Goal: Task Accomplishment & Management: Complete application form

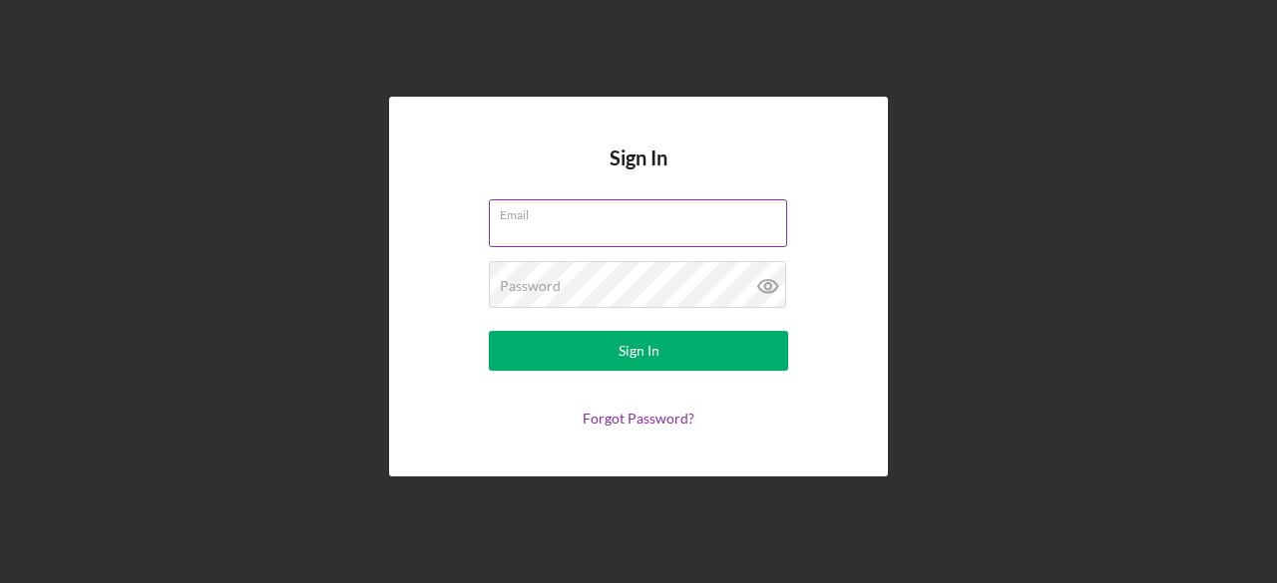
click at [608, 224] on input "Email" at bounding box center [638, 223] width 298 height 48
type input "[EMAIL_ADDRESS][DOMAIN_NAME]"
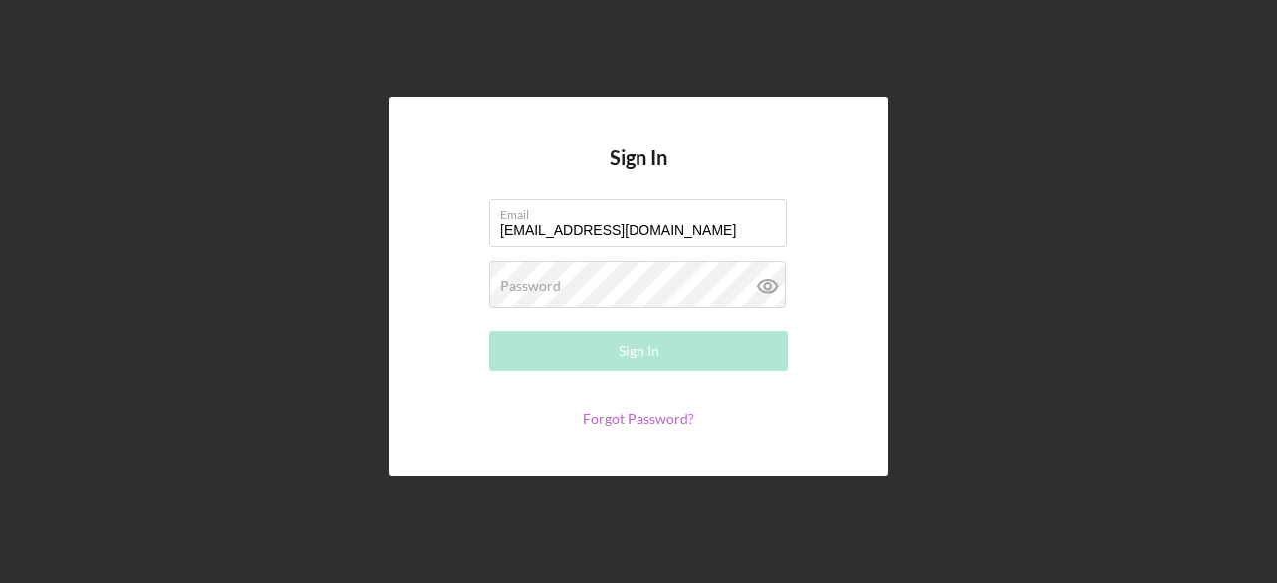
click at [615, 424] on link "Forgot Password?" at bounding box center [638, 418] width 112 height 17
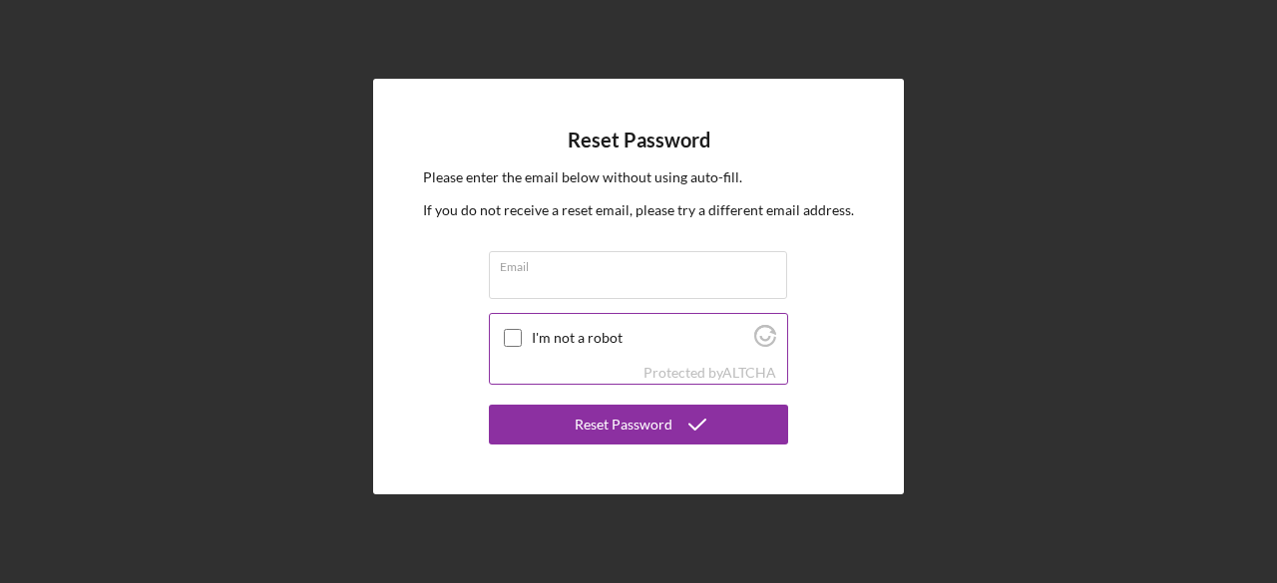
click at [507, 332] on input "I'm not a robot" at bounding box center [513, 338] width 18 height 18
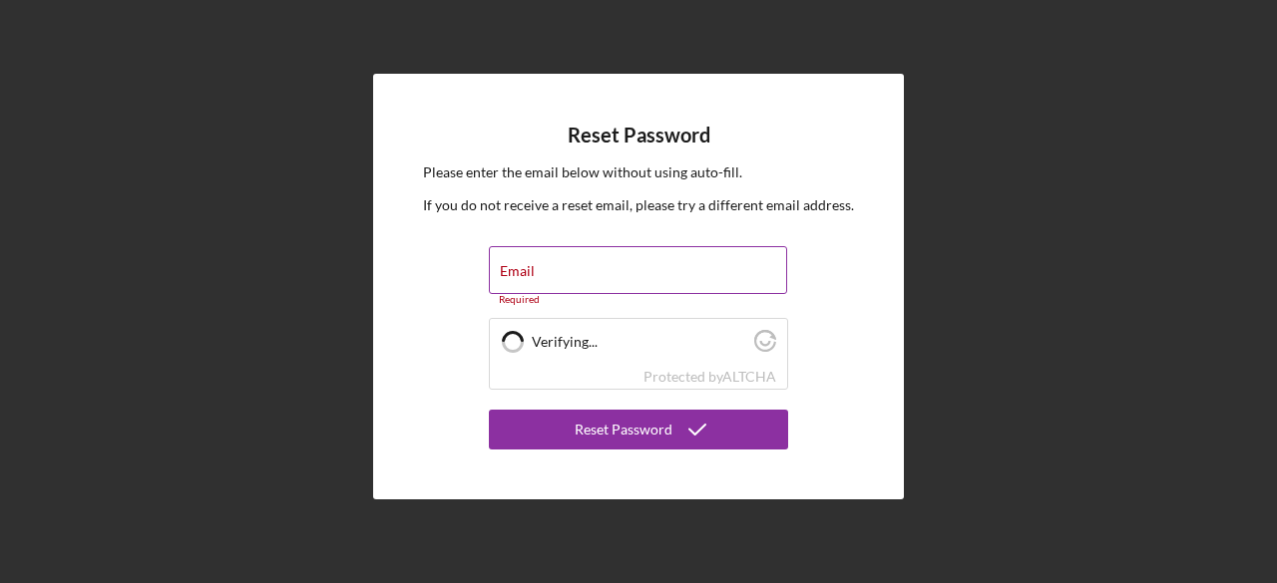
checkbox input "true"
click at [552, 276] on input "Email" at bounding box center [638, 270] width 298 height 48
type input "[EMAIL_ADDRESS][DOMAIN_NAME]"
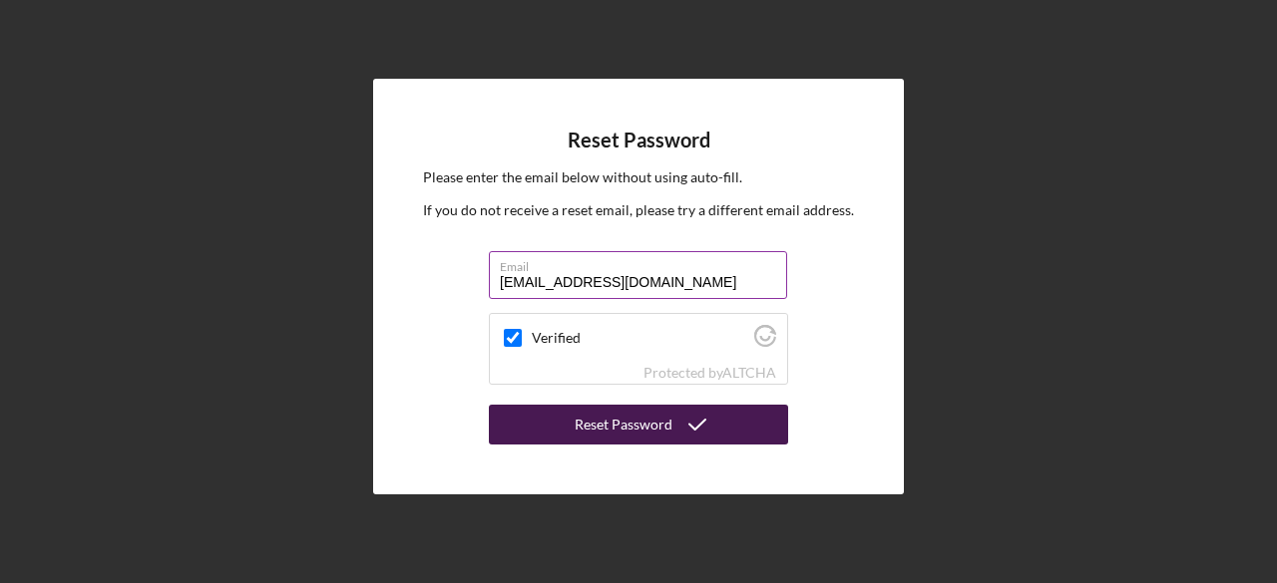
click at [643, 421] on div "Reset Password" at bounding box center [623, 425] width 98 height 40
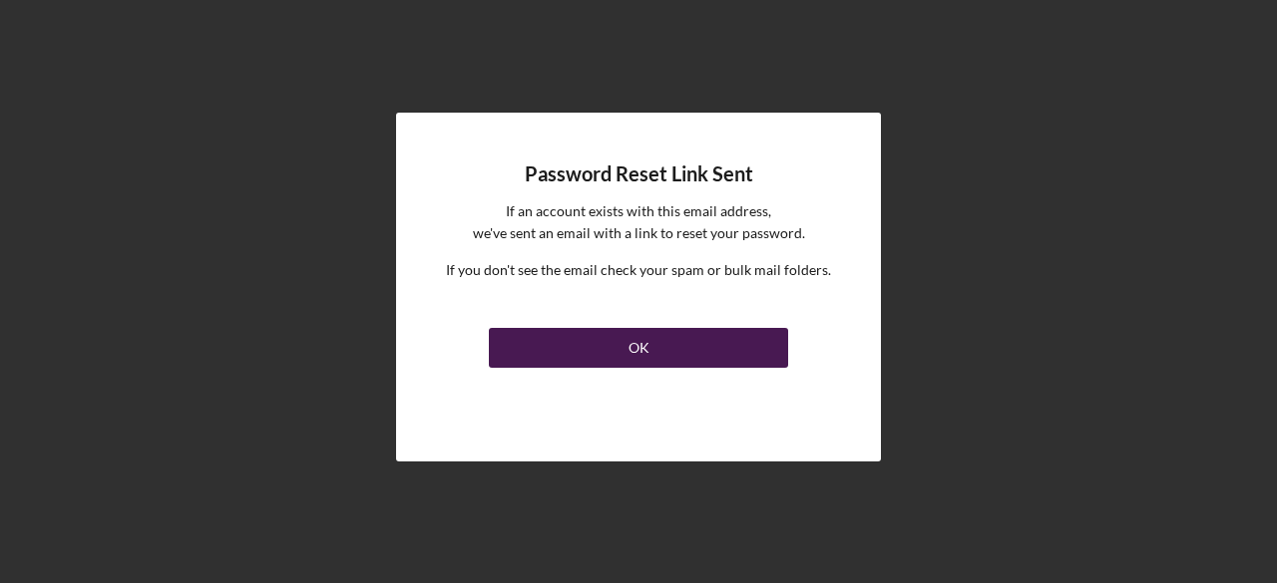
click at [640, 345] on div "OK" at bounding box center [638, 348] width 21 height 40
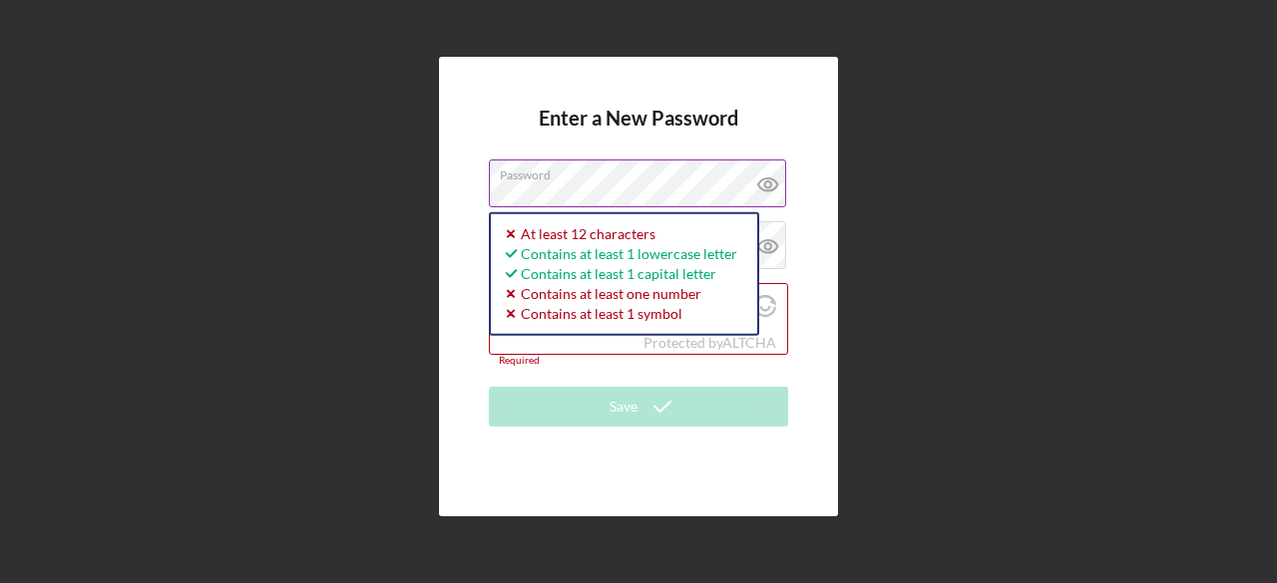
click at [763, 178] on icon at bounding box center [768, 185] width 50 height 50
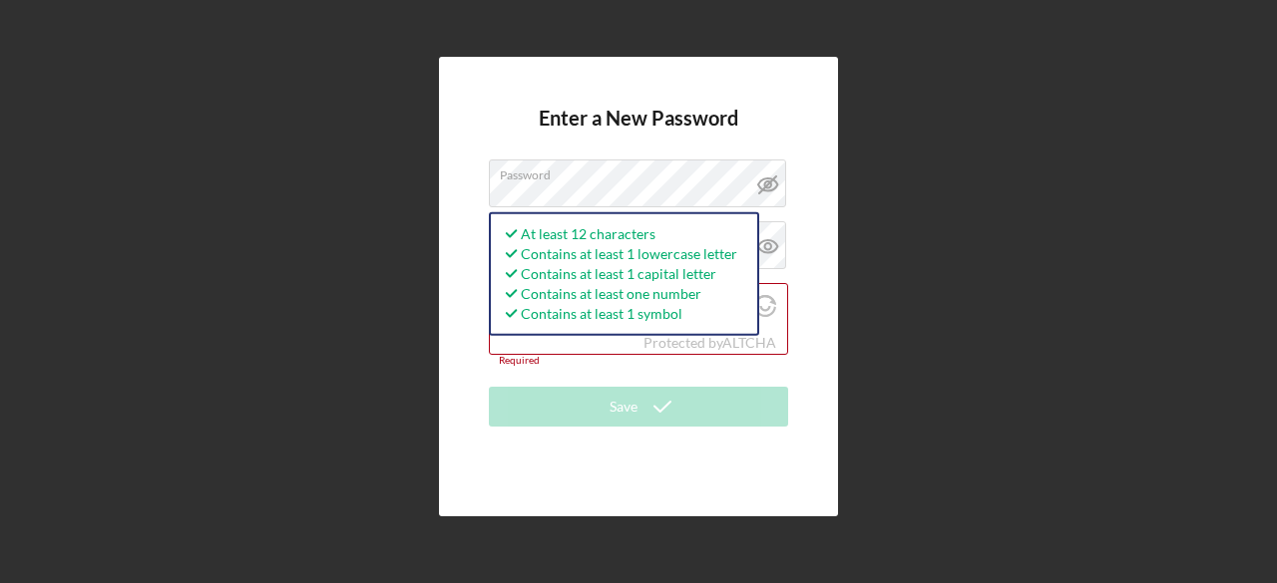
click at [854, 259] on div "Enter a New Password Password At least 12 characters Contains at least 1 lowerc…" at bounding box center [638, 287] width 1257 height 574
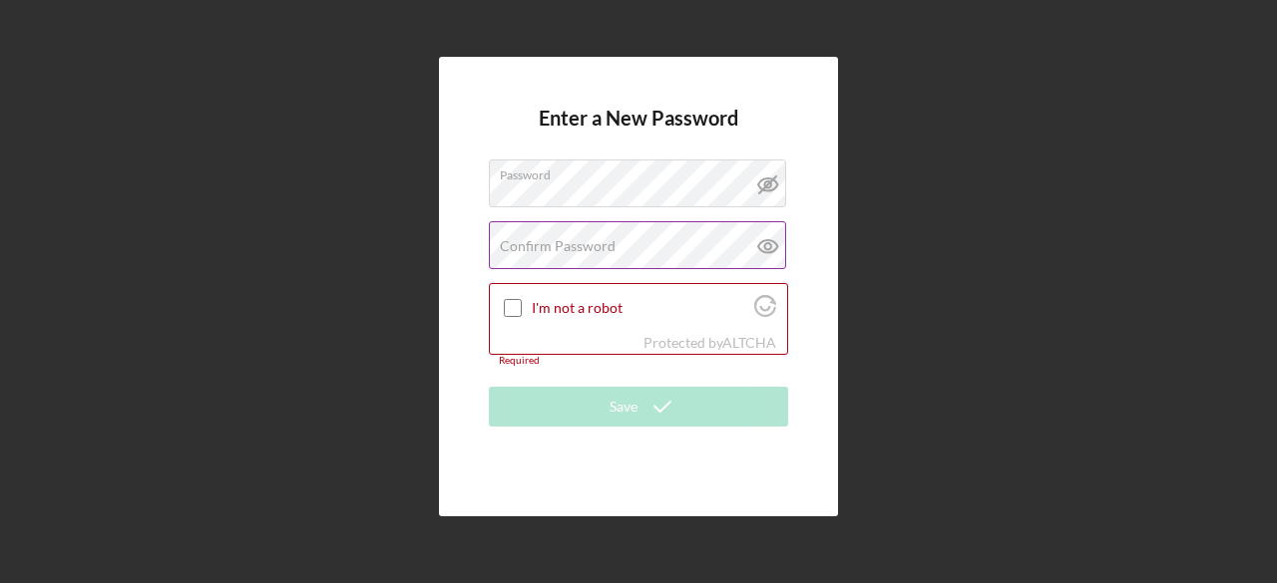
click at [642, 242] on div "Confirm Password Passwords do not match." at bounding box center [638, 246] width 299 height 50
click at [519, 308] on input "I'm not a robot" at bounding box center [513, 308] width 18 height 18
checkbox input "true"
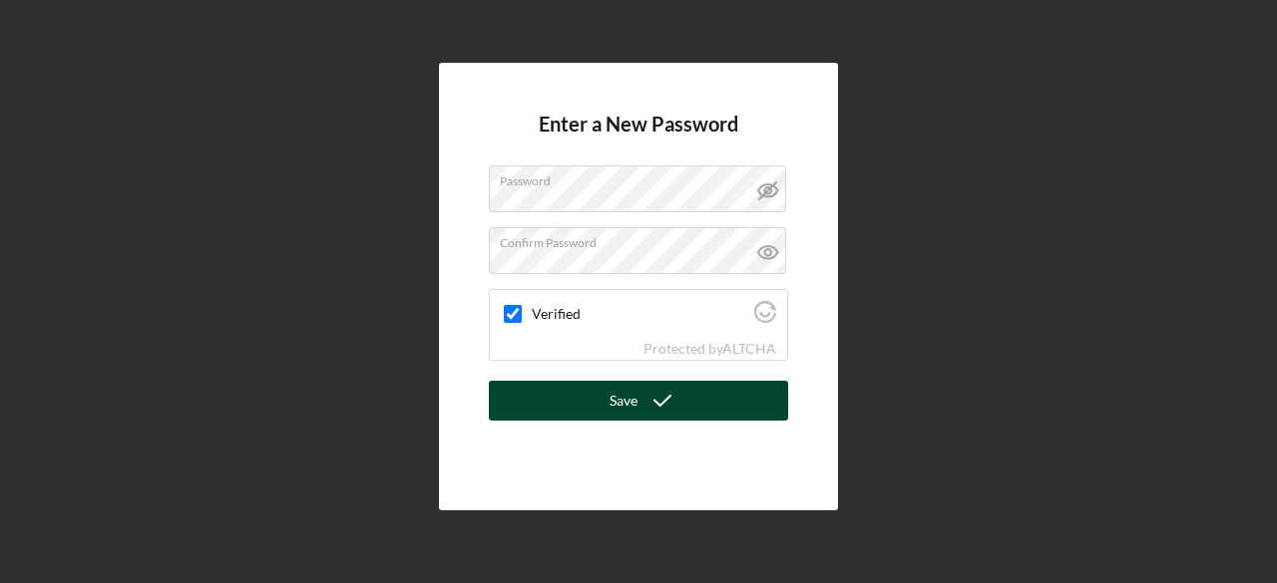
click at [648, 399] on icon "submit" at bounding box center [662, 401] width 50 height 50
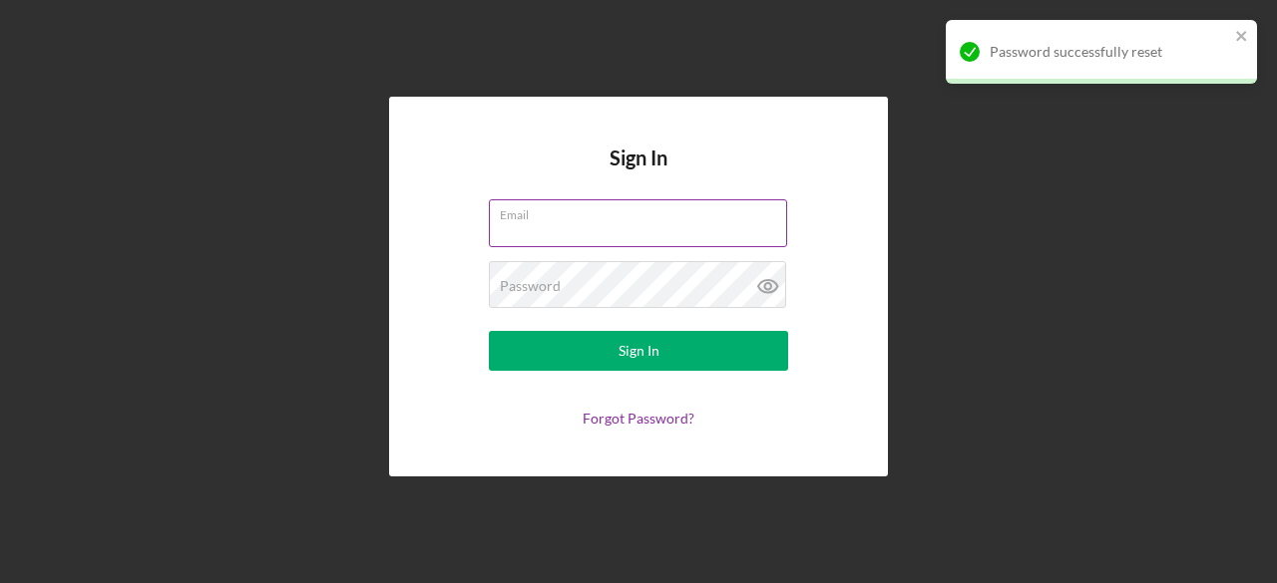
click at [624, 236] on input "Email" at bounding box center [638, 223] width 298 height 48
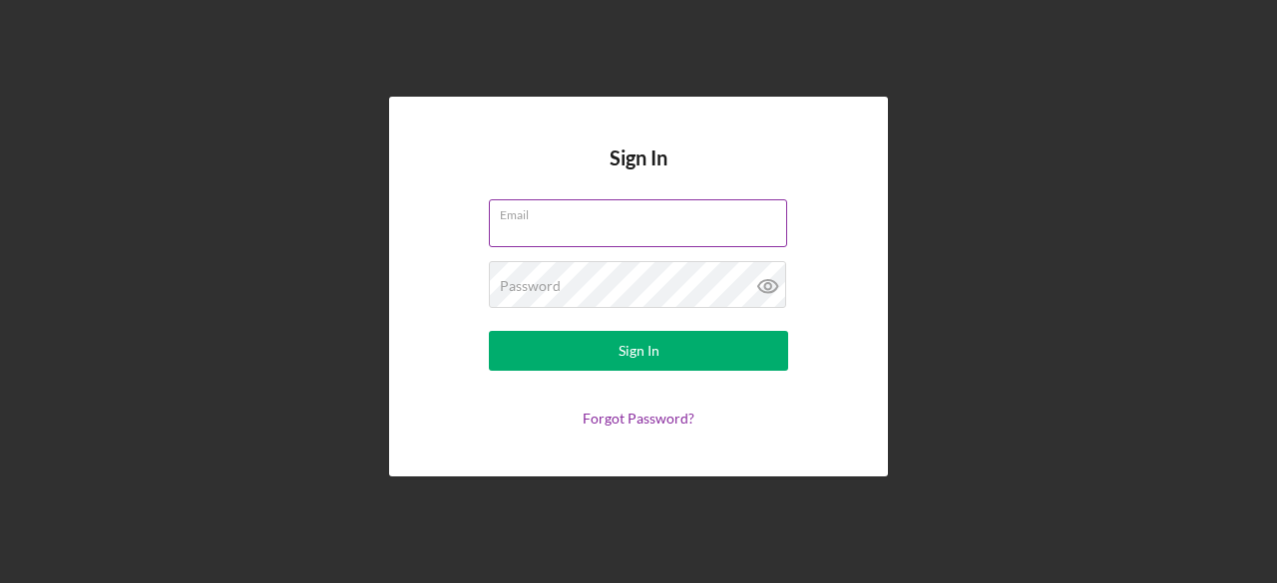
type input "[EMAIL_ADDRESS][DOMAIN_NAME]"
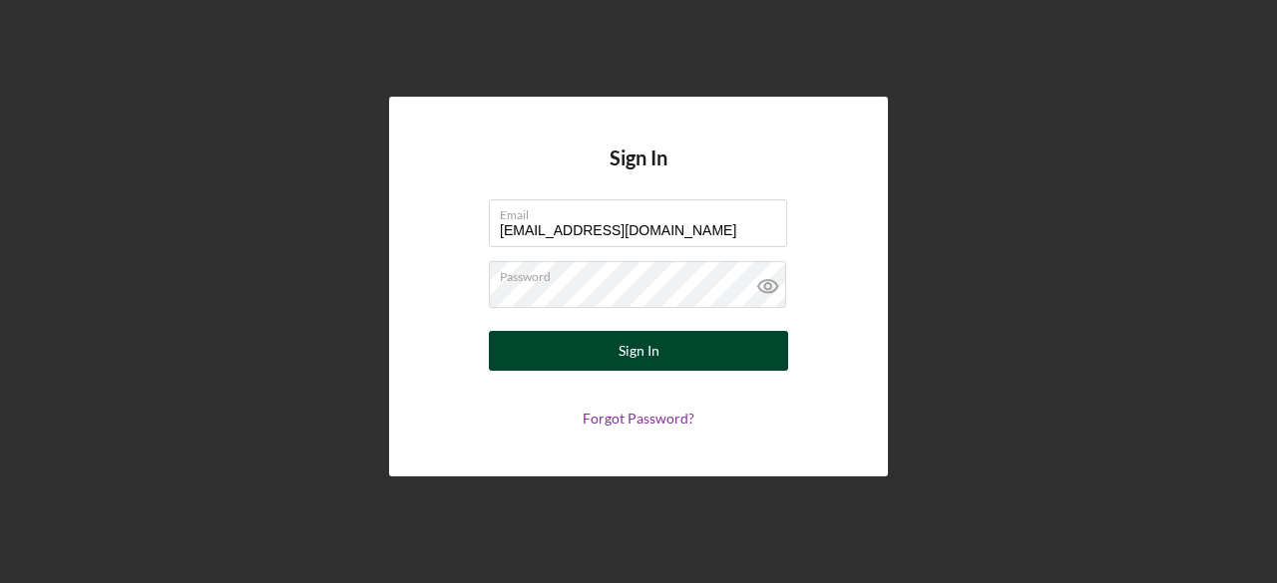
click at [635, 352] on div "Sign In" at bounding box center [638, 351] width 41 height 40
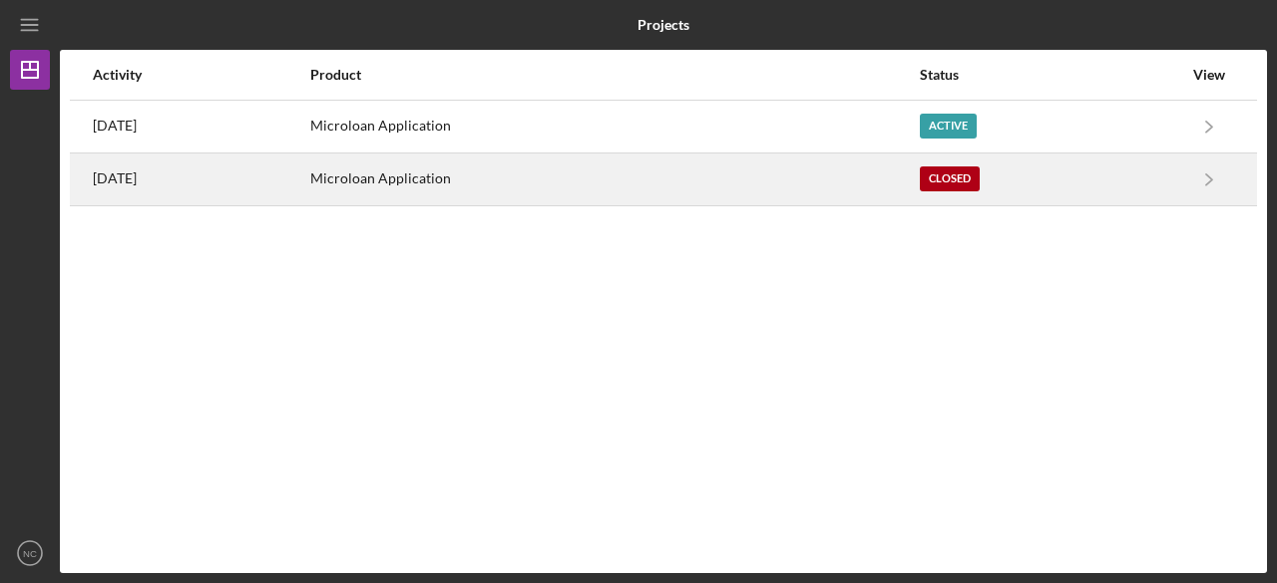
click at [474, 185] on div "Microloan Application" at bounding box center [613, 180] width 607 height 50
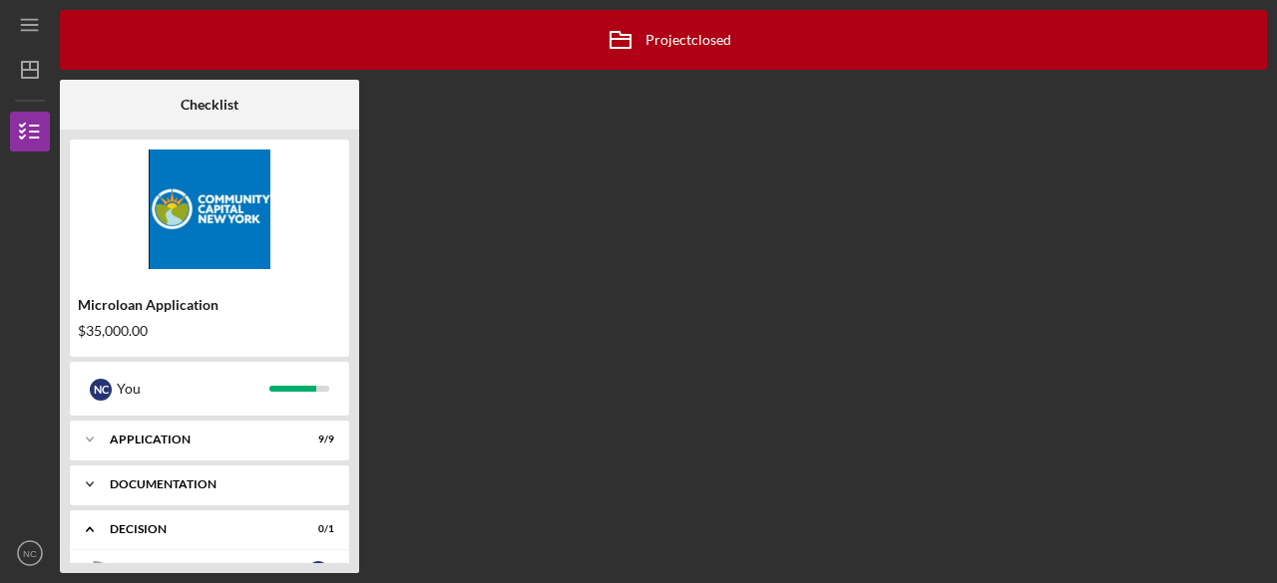
click at [234, 484] on div "Documentation" at bounding box center [217, 485] width 214 height 12
click at [246, 442] on div "Application" at bounding box center [217, 440] width 214 height 12
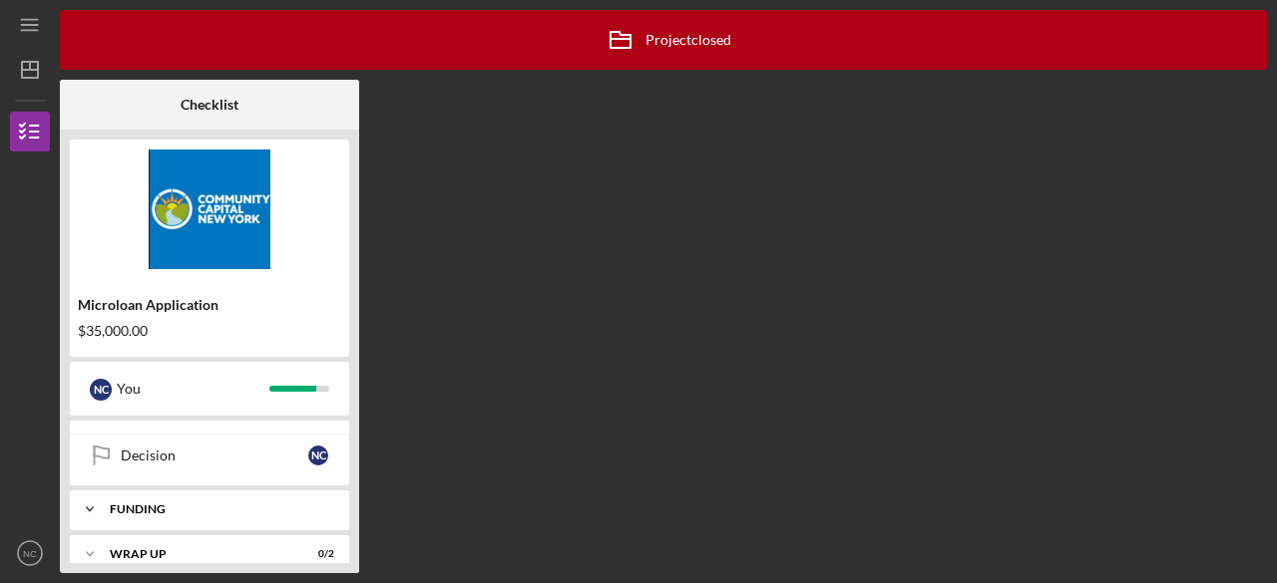
click at [184, 504] on div "Funding" at bounding box center [217, 510] width 214 height 12
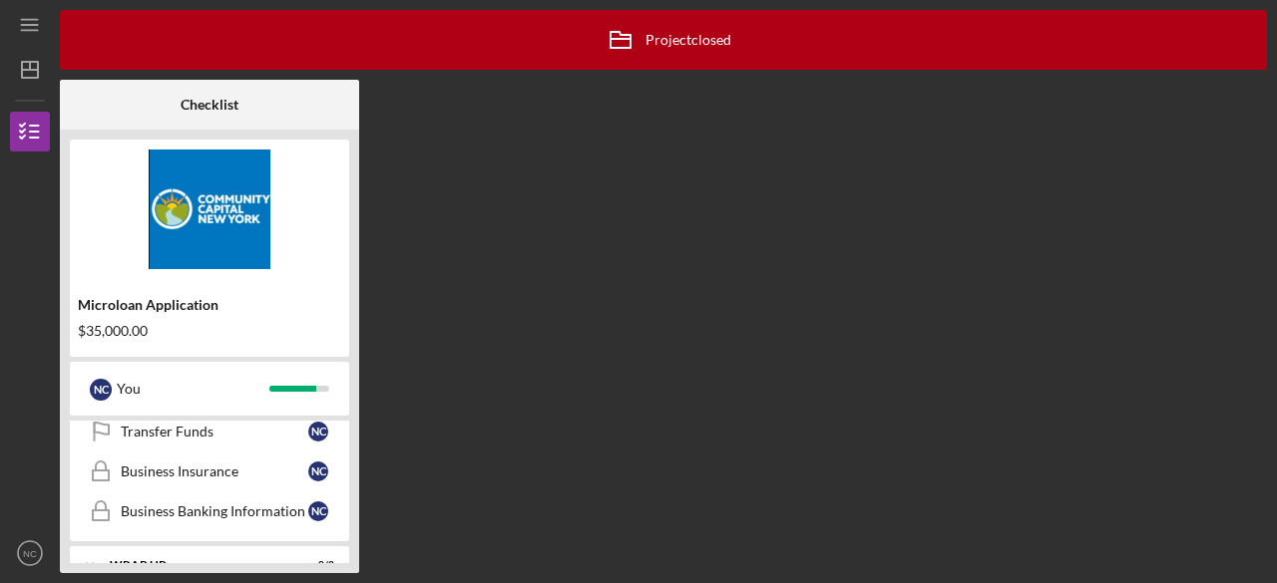
scroll to position [1454, 0]
click at [184, 504] on div "Business Insurance" at bounding box center [215, 512] width 188 height 16
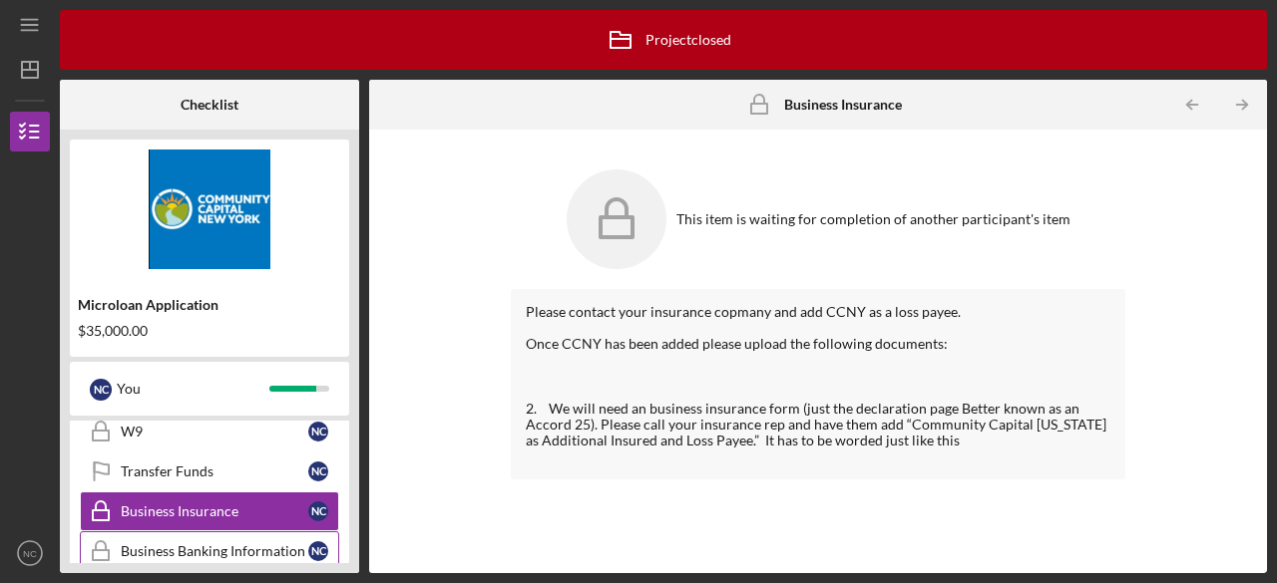
click at [179, 544] on div "Business Banking Information" at bounding box center [215, 552] width 188 height 16
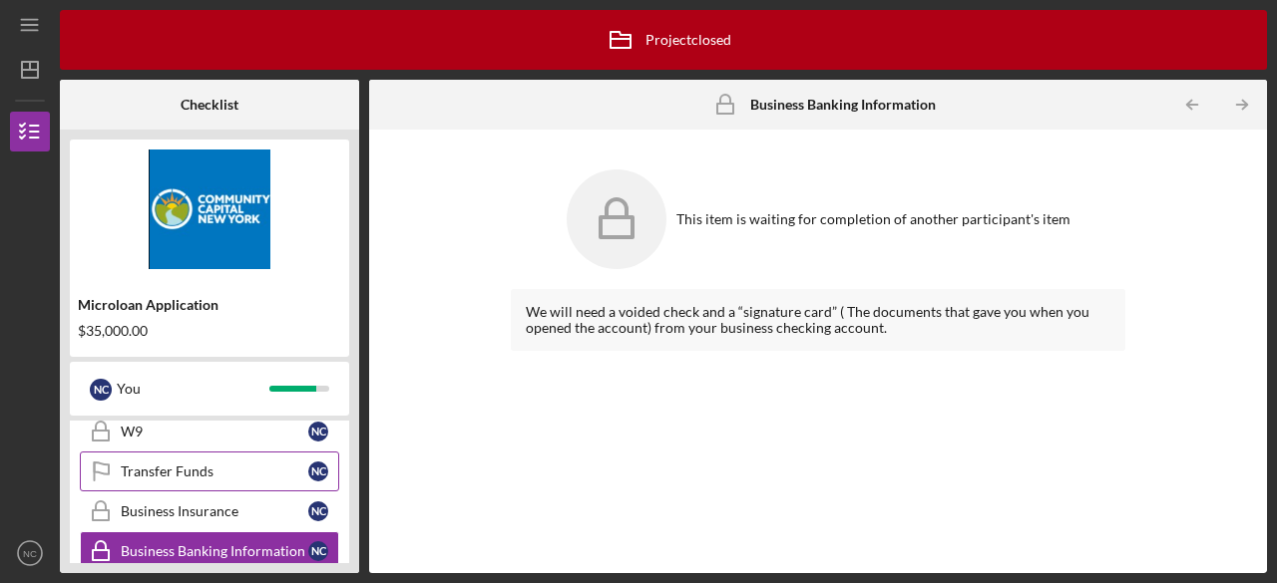
click at [186, 464] on div "Transfer Funds" at bounding box center [215, 472] width 188 height 16
